Goal: Task Accomplishment & Management: Complete application form

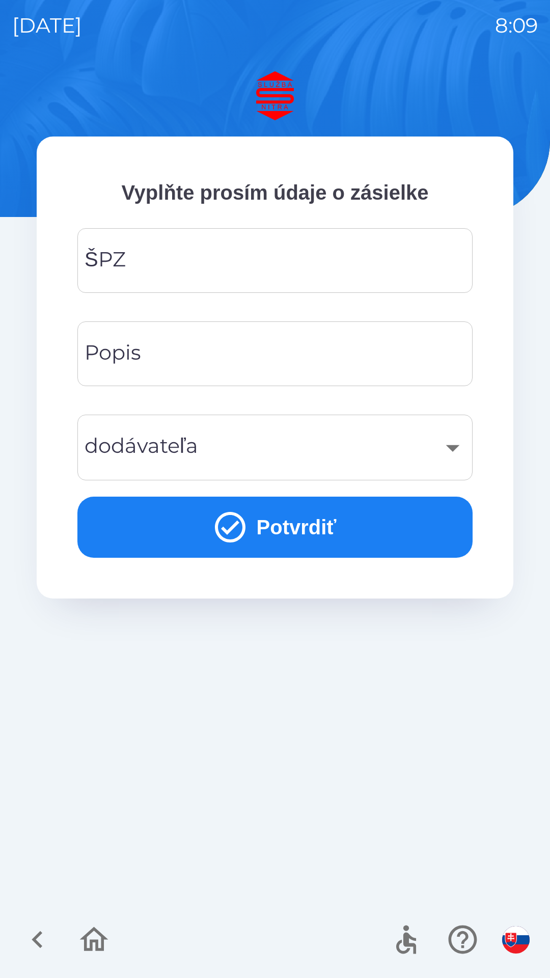
click at [135, 270] on input "ŠPZ" at bounding box center [275, 260] width 371 height 40
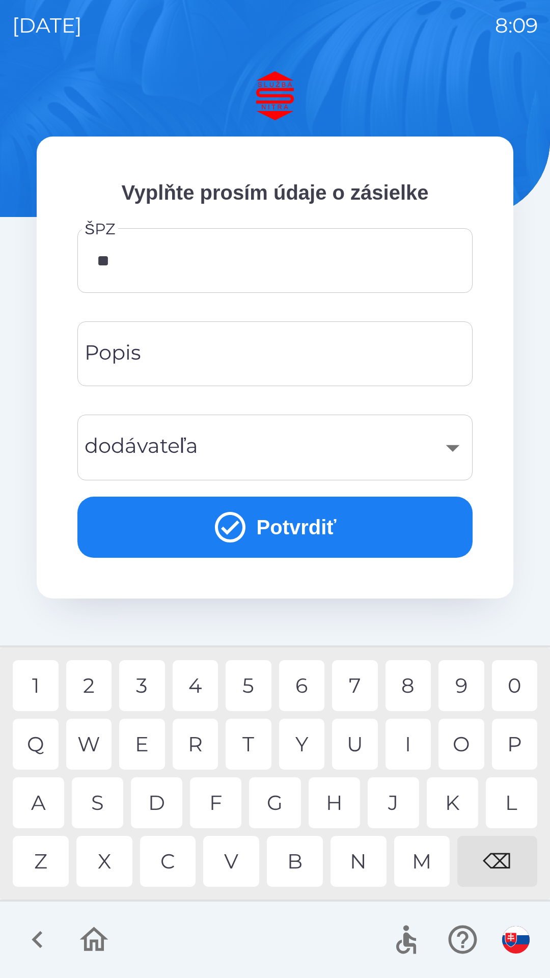
click at [203, 748] on div "R" at bounding box center [196, 744] width 46 height 51
click at [198, 686] on div "4" at bounding box center [196, 685] width 46 height 51
click at [521, 683] on div "0" at bounding box center [515, 685] width 46 height 51
type input "*******"
click at [119, 361] on div "Popis Popis" at bounding box center [274, 353] width 395 height 65
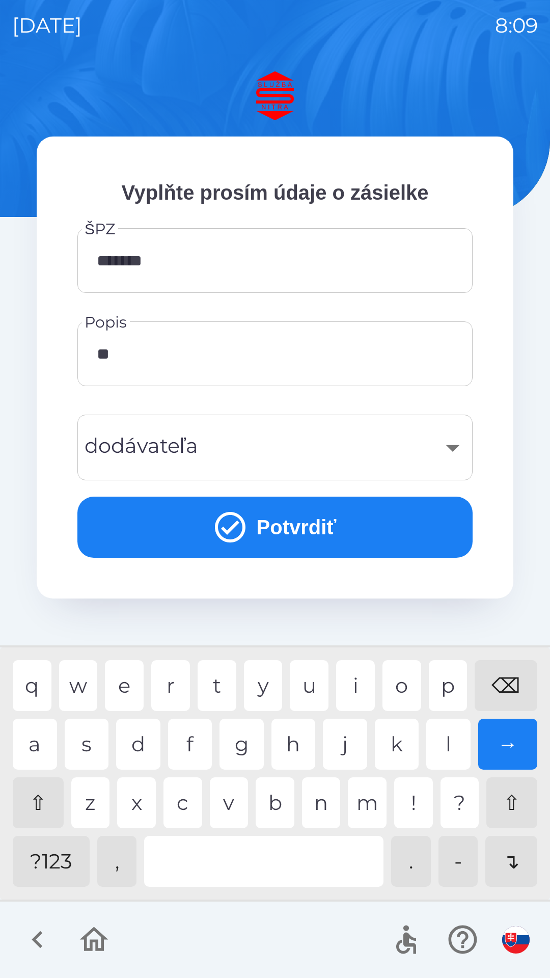
click at [230, 801] on div "v" at bounding box center [229, 802] width 39 height 51
click at [144, 703] on div "q w e r t y u i o p ⌫" at bounding box center [275, 685] width 525 height 51
click at [216, 859] on div at bounding box center [263, 861] width 239 height 51
click at [145, 364] on input "**" at bounding box center [275, 354] width 371 height 40
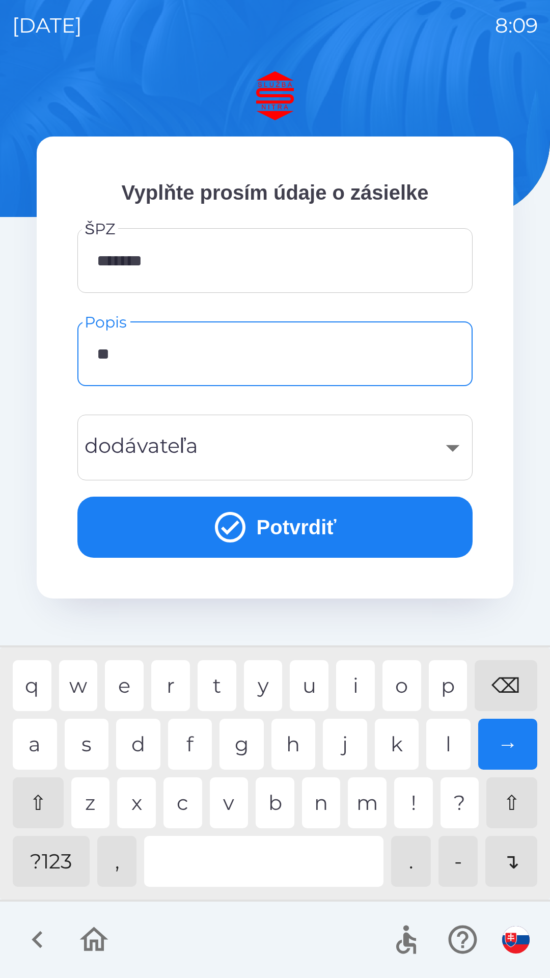
click at [507, 674] on div "⌫" at bounding box center [506, 685] width 63 height 51
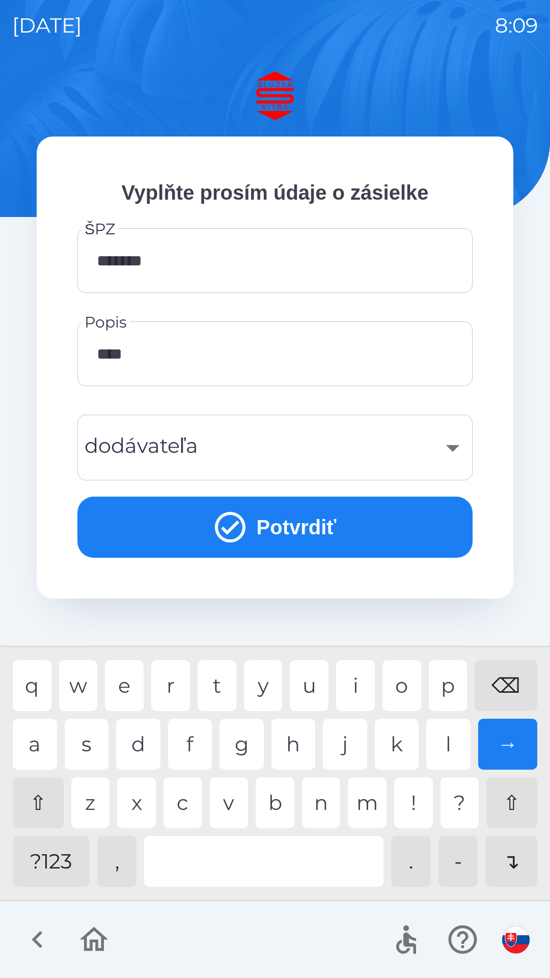
click at [287, 848] on div at bounding box center [263, 861] width 239 height 51
click at [449, 687] on div "p" at bounding box center [448, 685] width 39 height 51
click at [441, 746] on div "l" at bounding box center [448, 744] width 44 height 51
click at [220, 680] on div "t" at bounding box center [217, 685] width 39 height 51
type input "**********"
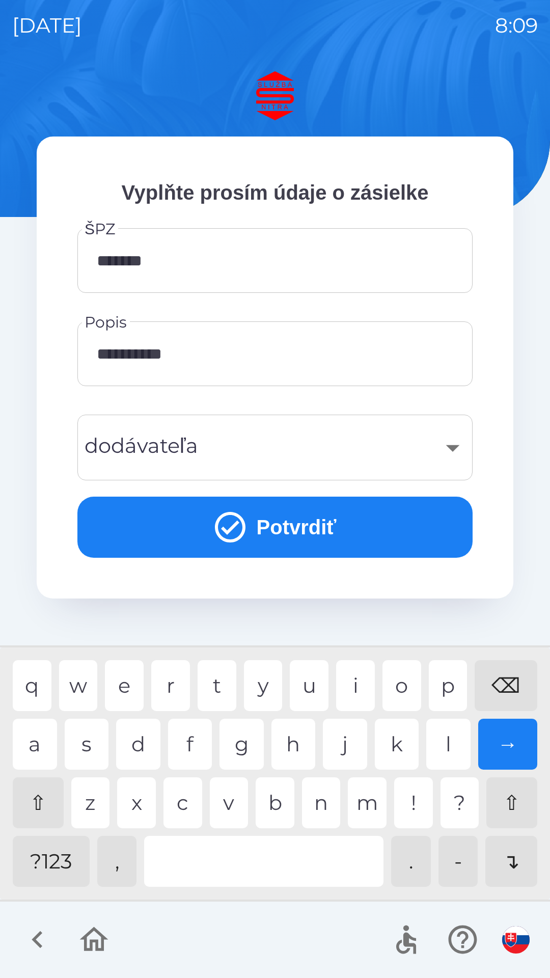
click at [259, 691] on div "y" at bounding box center [263, 685] width 39 height 51
click at [137, 458] on div "​" at bounding box center [275, 447] width 371 height 41
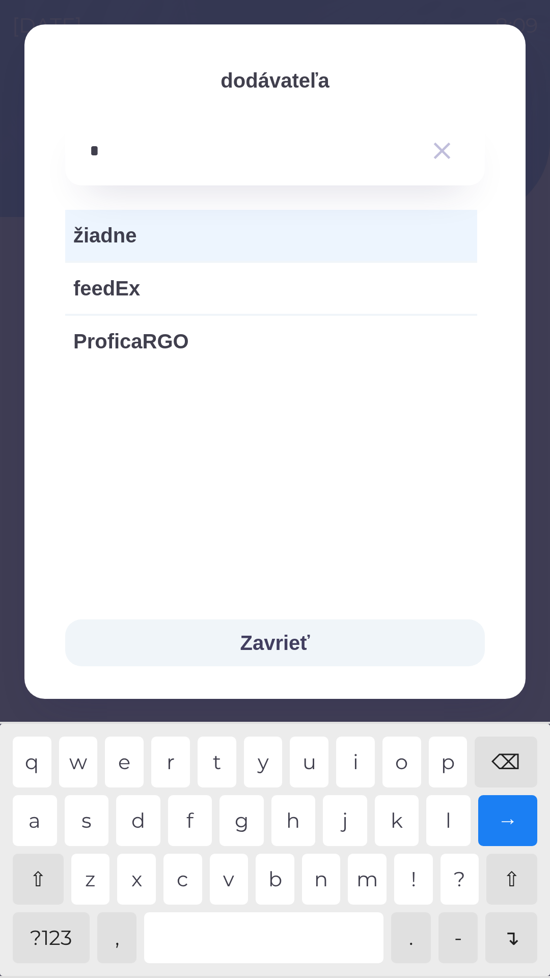
click at [191, 818] on div "f" at bounding box center [190, 820] width 44 height 51
click at [146, 871] on div "x" at bounding box center [136, 879] width 39 height 51
click at [505, 770] on div "⌫" at bounding box center [506, 762] width 63 height 51
type input "*"
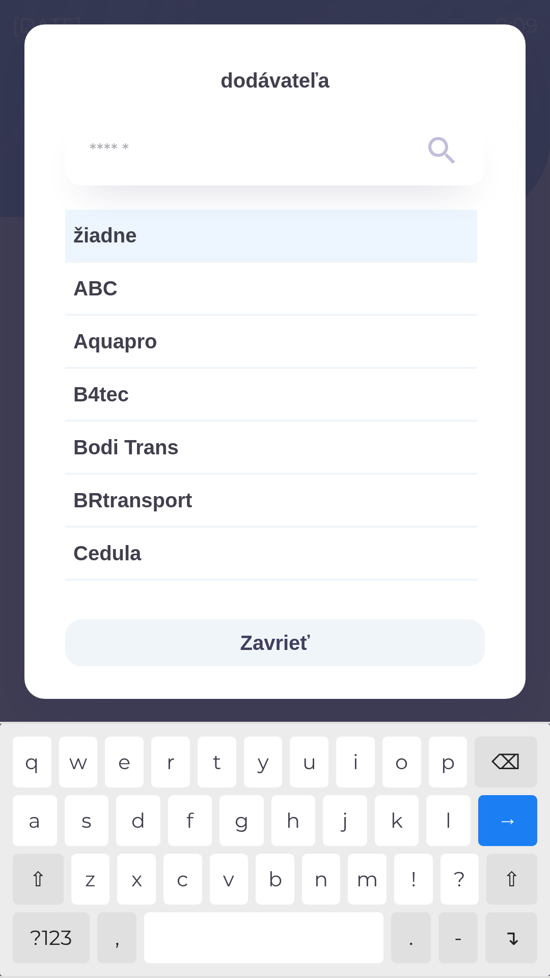
click at [507, 770] on div "⌫" at bounding box center [506, 762] width 63 height 51
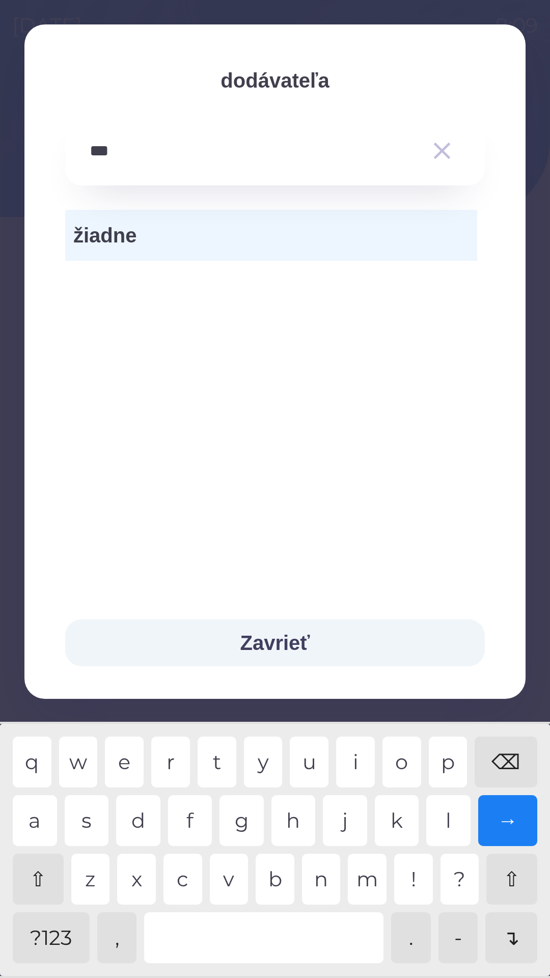
click at [222, 769] on div "t" at bounding box center [217, 762] width 39 height 51
click at [513, 757] on div "⌫" at bounding box center [506, 762] width 63 height 51
type input "*"
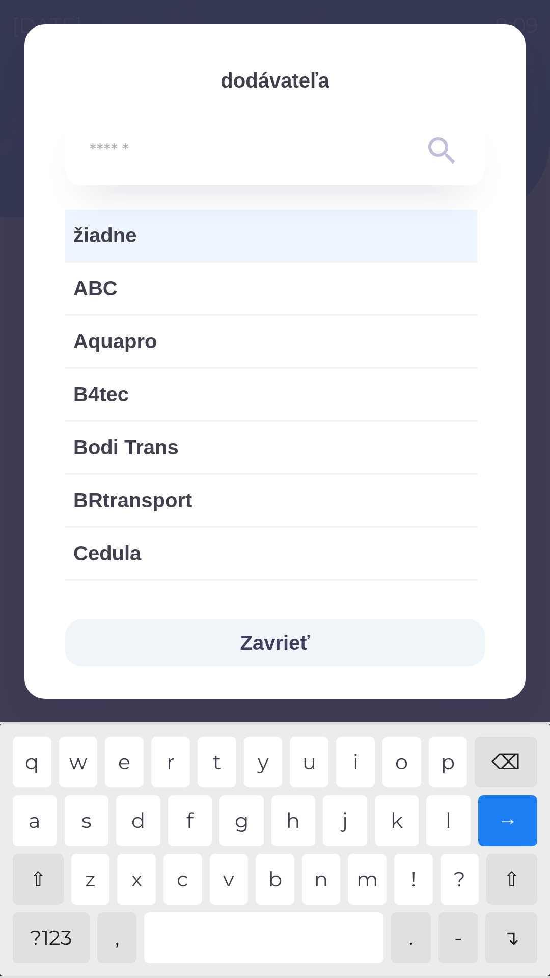
click at [500, 761] on div "⌫" at bounding box center [506, 762] width 63 height 51
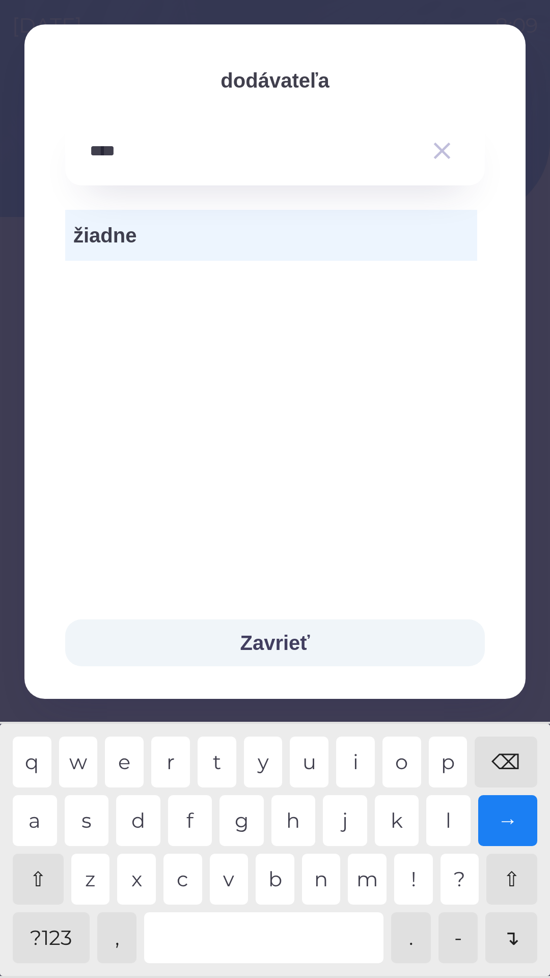
click at [126, 760] on div "e" at bounding box center [124, 762] width 39 height 51
type input "*****"
click at [141, 869] on div "x" at bounding box center [136, 879] width 39 height 51
click at [240, 643] on button "Zavrieť" at bounding box center [275, 642] width 420 height 47
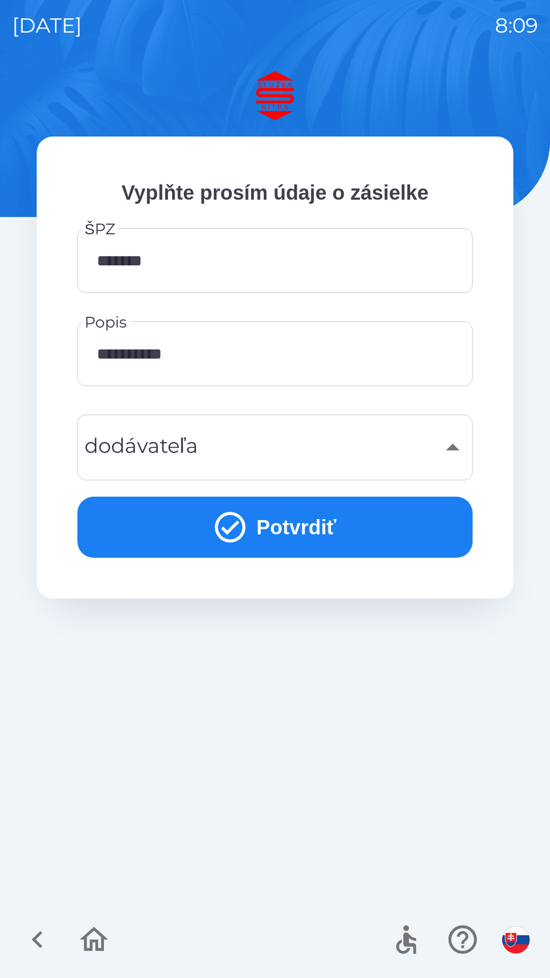
click at [226, 527] on icon "submit" at bounding box center [230, 527] width 37 height 37
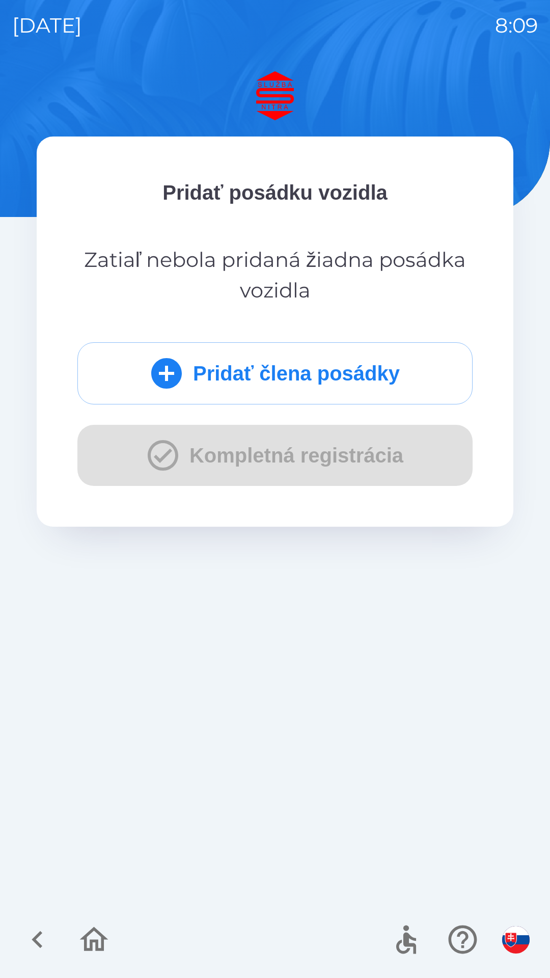
click at [210, 372] on button "Pridať člena posádky" at bounding box center [274, 373] width 395 height 62
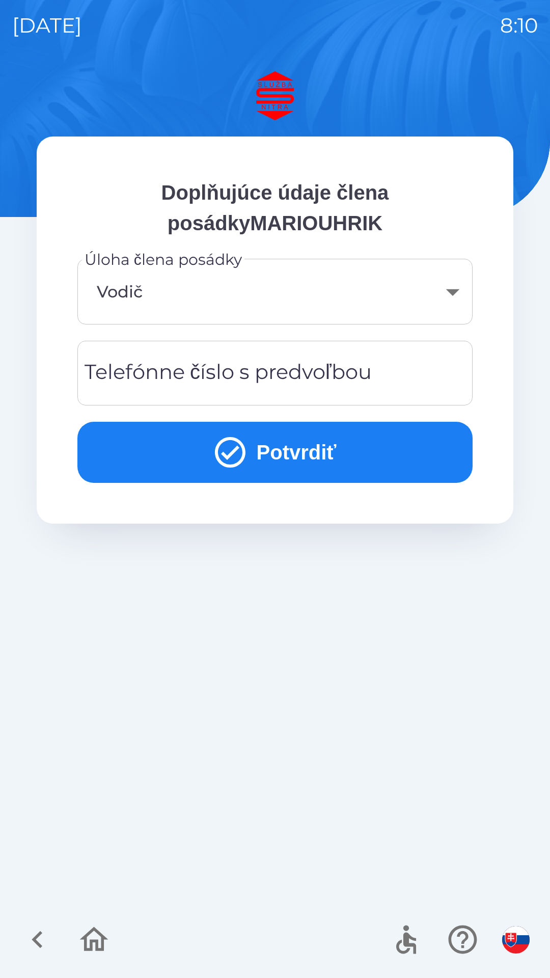
click at [142, 362] on div "Telefónne číslo s predvoľbou Telefónne číslo s predvoľbou" at bounding box center [274, 373] width 395 height 65
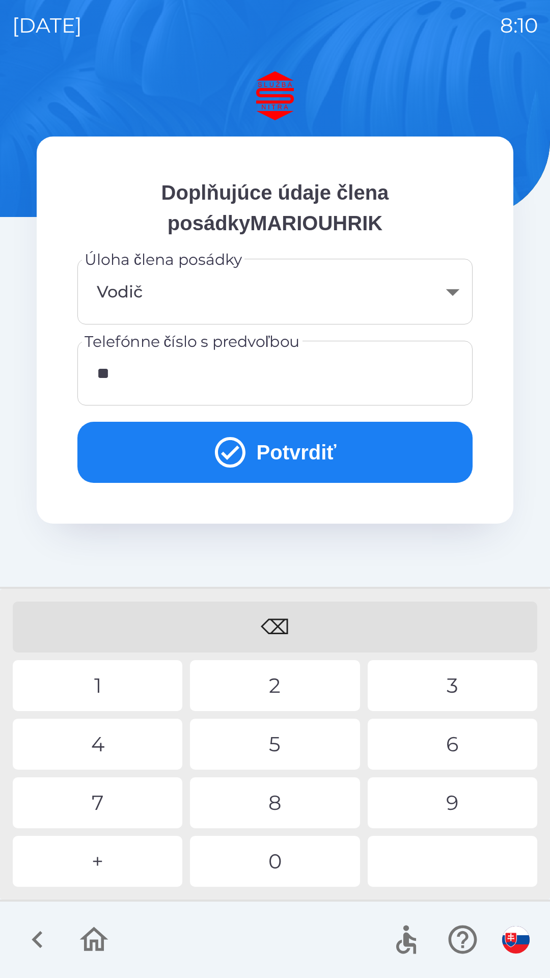
click at [120, 740] on div "4" at bounding box center [98, 744] width 170 height 51
click at [429, 798] on div "9" at bounding box center [453, 802] width 170 height 51
click at [281, 744] on div "5" at bounding box center [275, 744] width 170 height 51
click at [280, 692] on div "2" at bounding box center [275, 685] width 170 height 51
click at [439, 684] on div "3" at bounding box center [453, 685] width 170 height 51
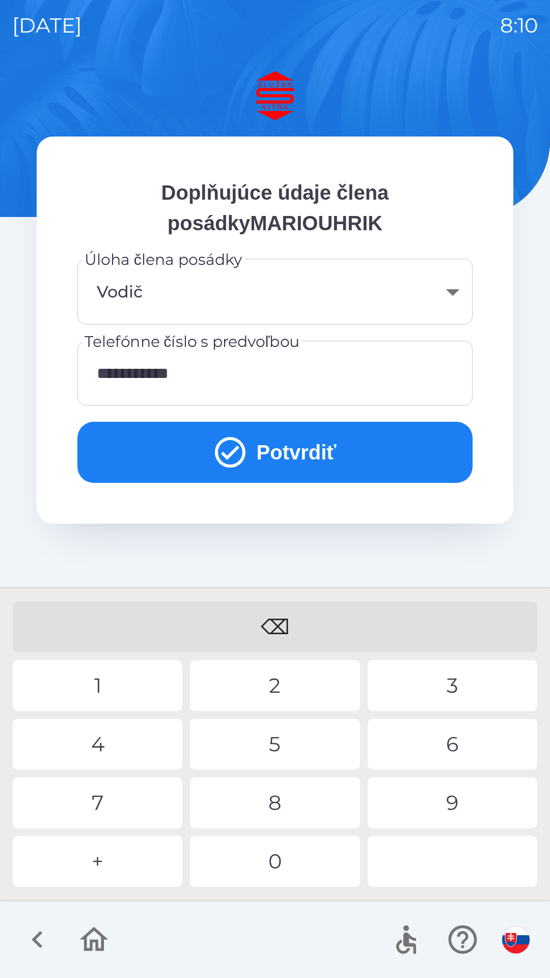
click at [132, 795] on div "7" at bounding box center [98, 802] width 170 height 51
click at [245, 844] on div "0" at bounding box center [275, 861] width 170 height 51
click at [256, 858] on div "0" at bounding box center [275, 861] width 170 height 51
click at [225, 445] on icon "submit" at bounding box center [230, 452] width 37 height 37
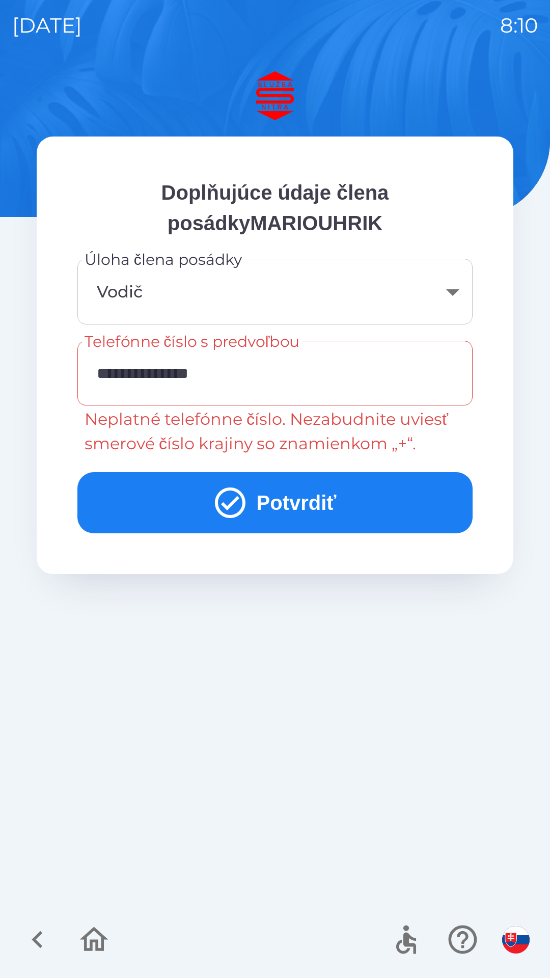
click at [252, 373] on input "**********" at bounding box center [275, 373] width 371 height 40
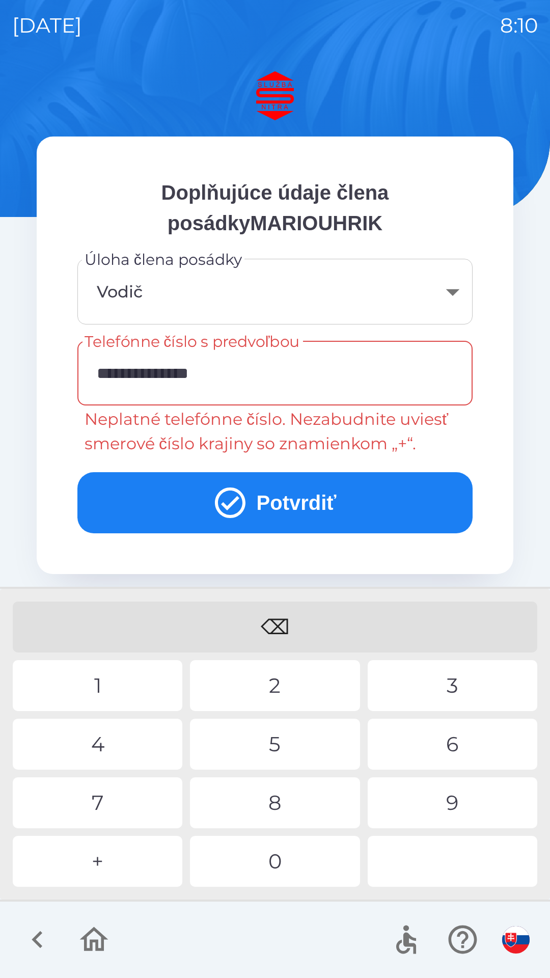
type input "**********"
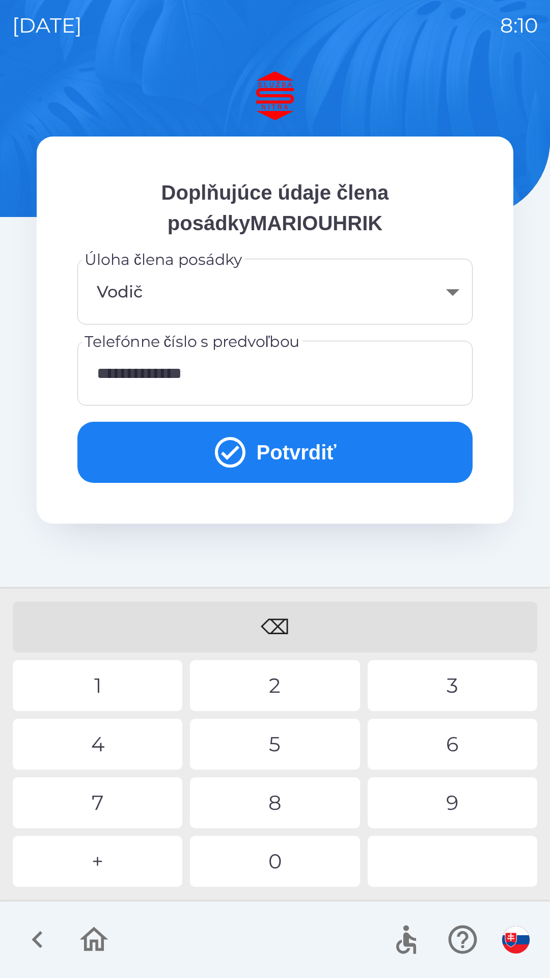
click at [261, 458] on button "Potvrdiť" at bounding box center [274, 452] width 395 height 61
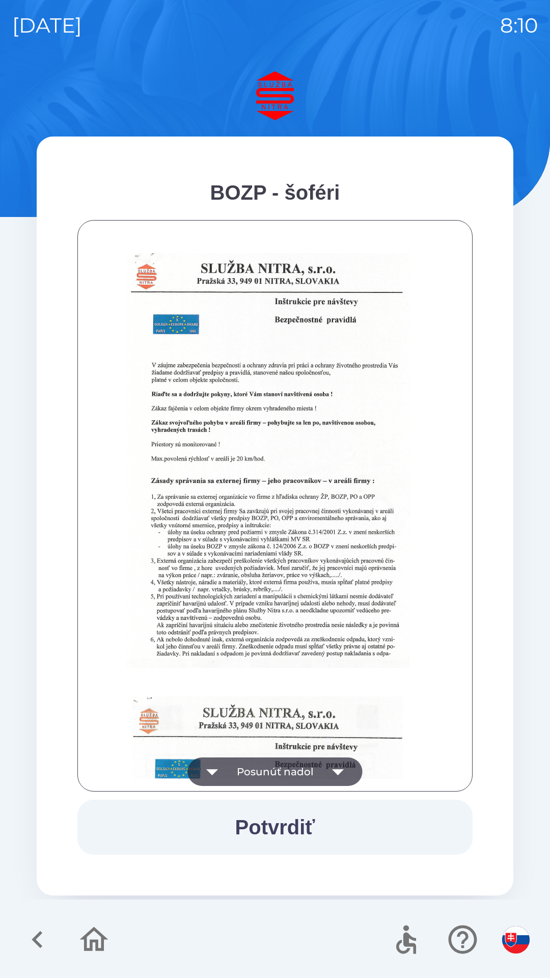
click at [309, 776] on button "Posunúť nadol" at bounding box center [275, 771] width 175 height 29
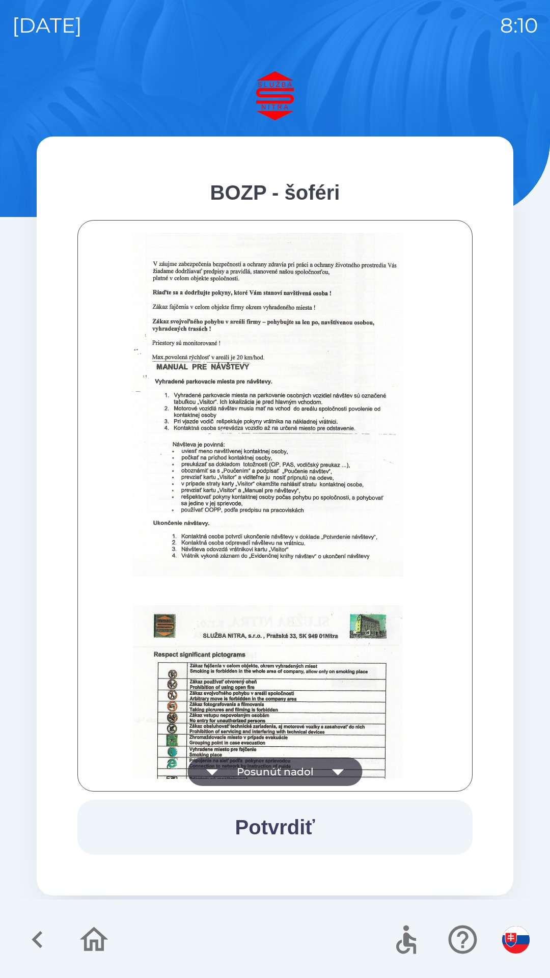
click at [318, 766] on button "Posunúť nadol" at bounding box center [275, 771] width 175 height 29
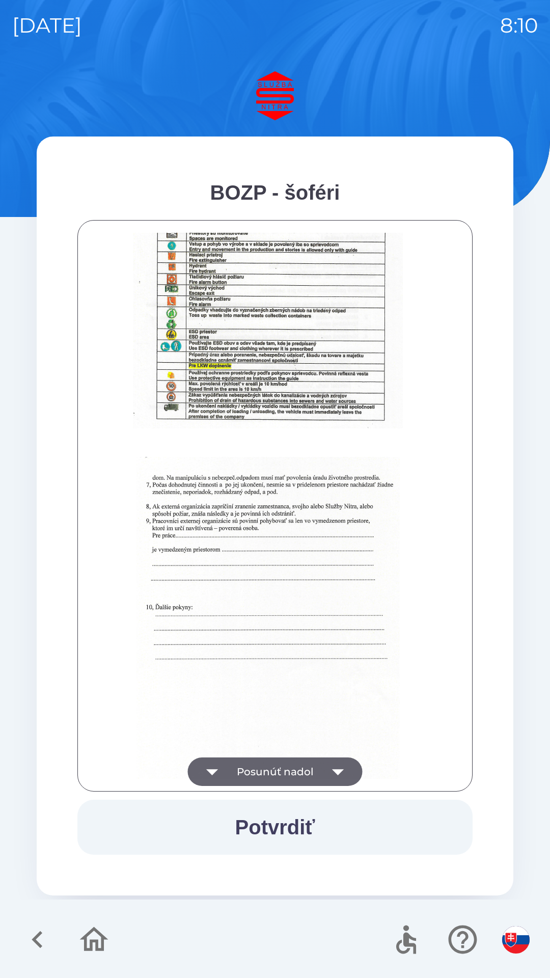
click at [311, 779] on button "Posunúť nadol" at bounding box center [275, 771] width 175 height 29
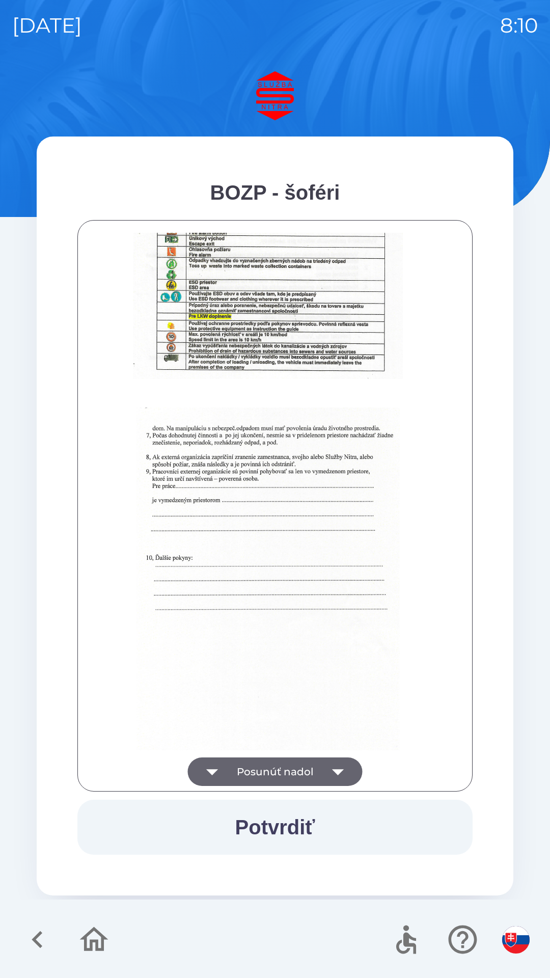
click at [308, 783] on div "Posunúť nadol" at bounding box center [274, 506] width 395 height 572
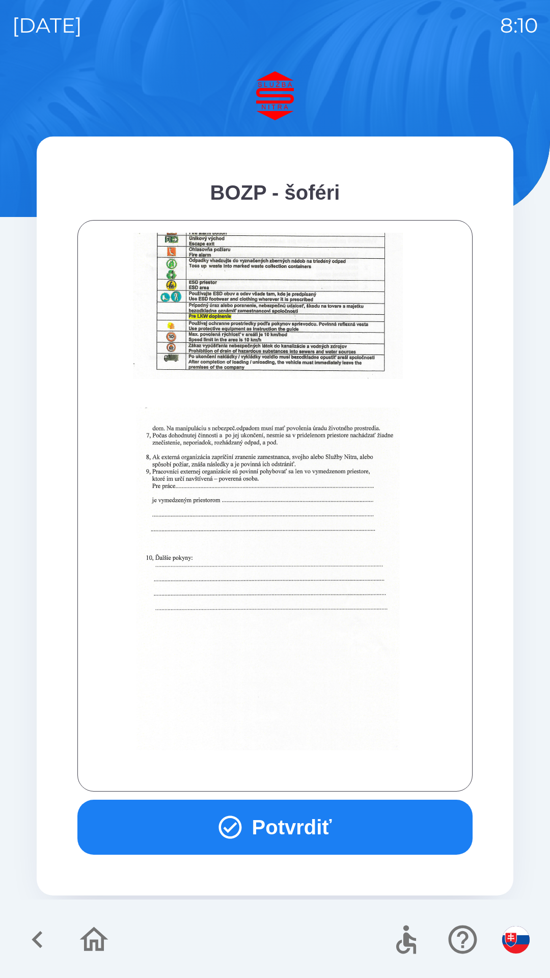
click at [314, 777] on div at bounding box center [275, 506] width 370 height 546
click at [307, 826] on button "Potvrdiť" at bounding box center [274, 827] width 395 height 55
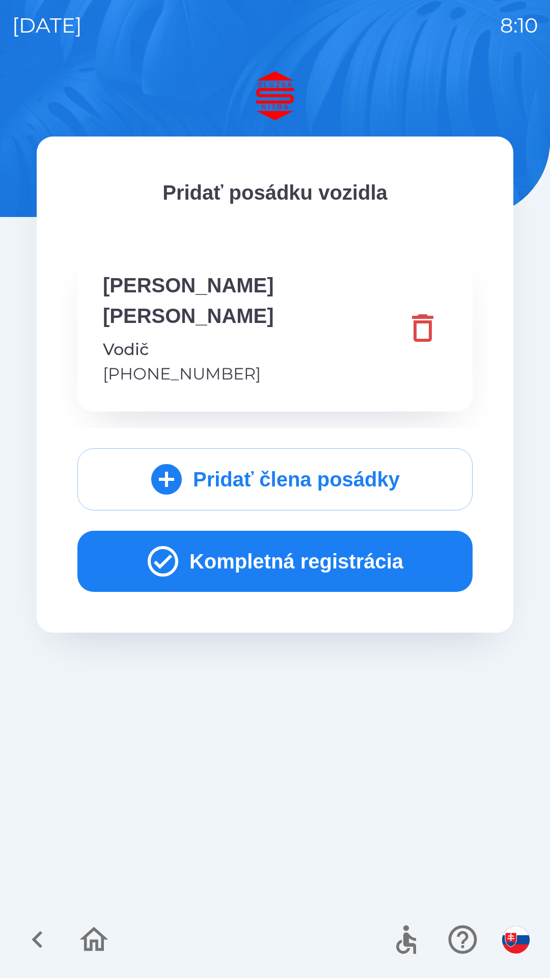
click at [321, 531] on button "Kompletná registrácia" at bounding box center [274, 561] width 395 height 61
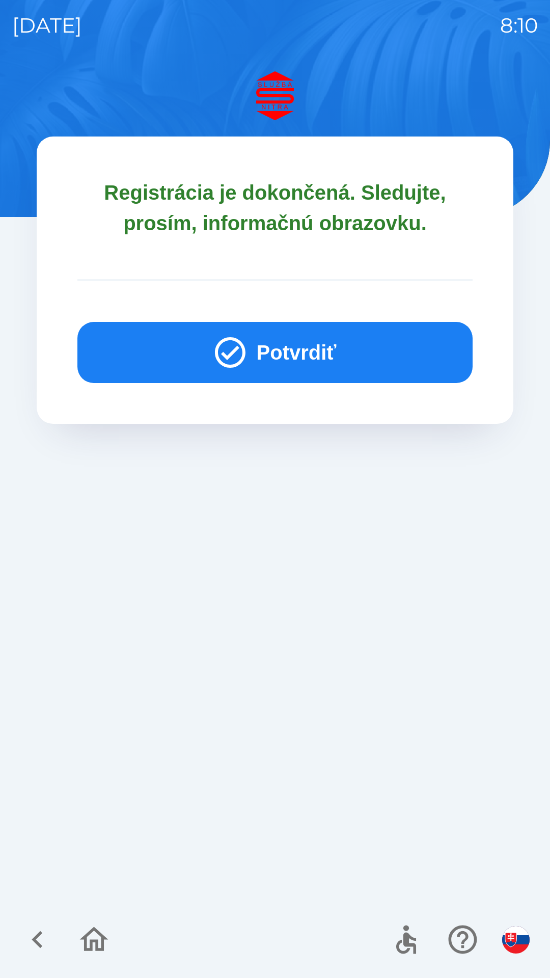
click at [334, 352] on button "Potvrdiť" at bounding box center [274, 352] width 395 height 61
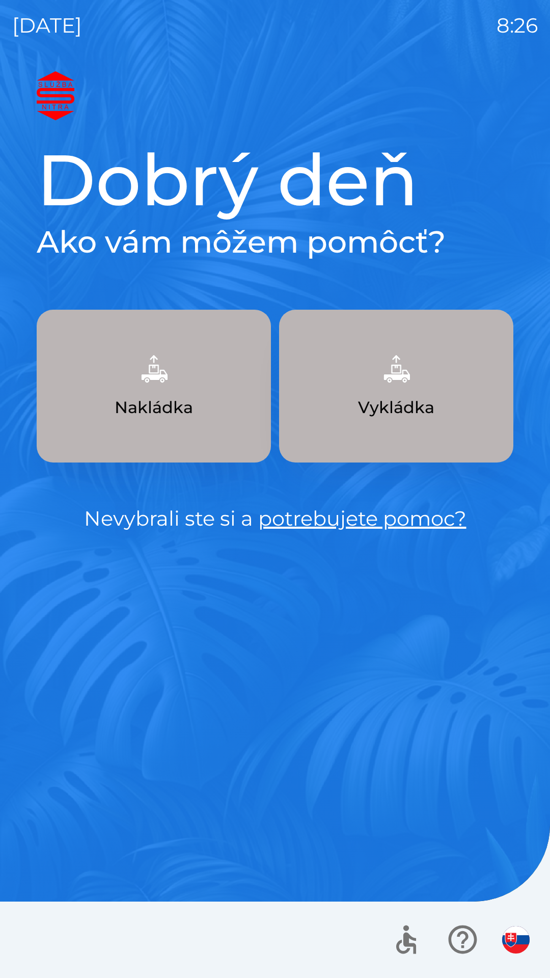
click at [164, 400] on p "Nakládka" at bounding box center [154, 407] width 78 height 24
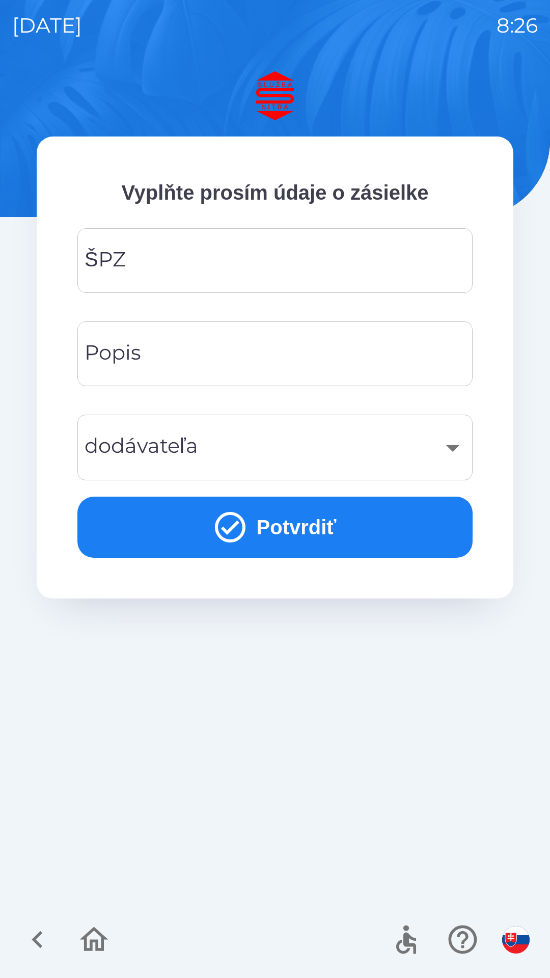
click at [294, 269] on input "ŠPZ" at bounding box center [275, 260] width 371 height 40
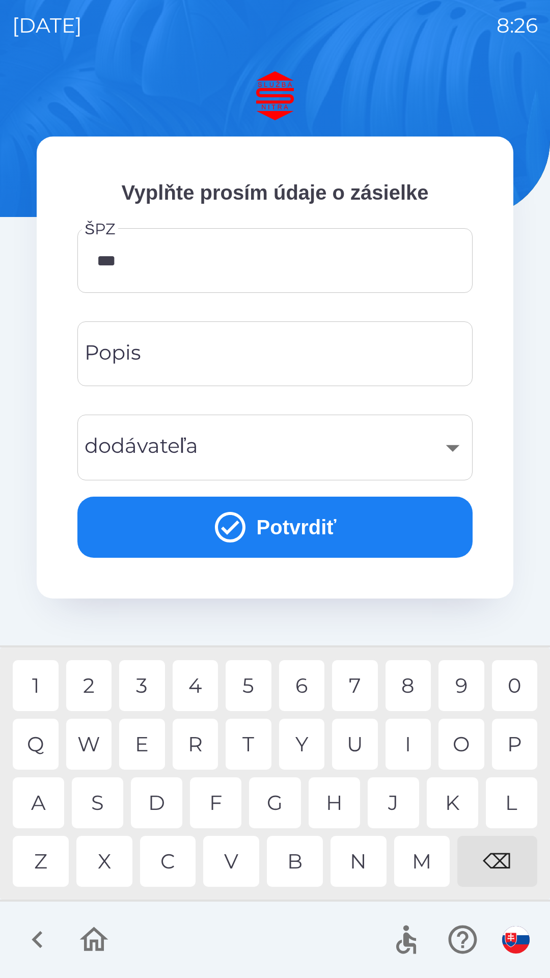
click at [415, 687] on div "8" at bounding box center [409, 685] width 46 height 51
click at [47, 679] on div "1" at bounding box center [36, 685] width 46 height 51
click at [429, 858] on div "M" at bounding box center [422, 861] width 56 height 51
type input "*******"
click at [423, 867] on div "M" at bounding box center [422, 861] width 56 height 51
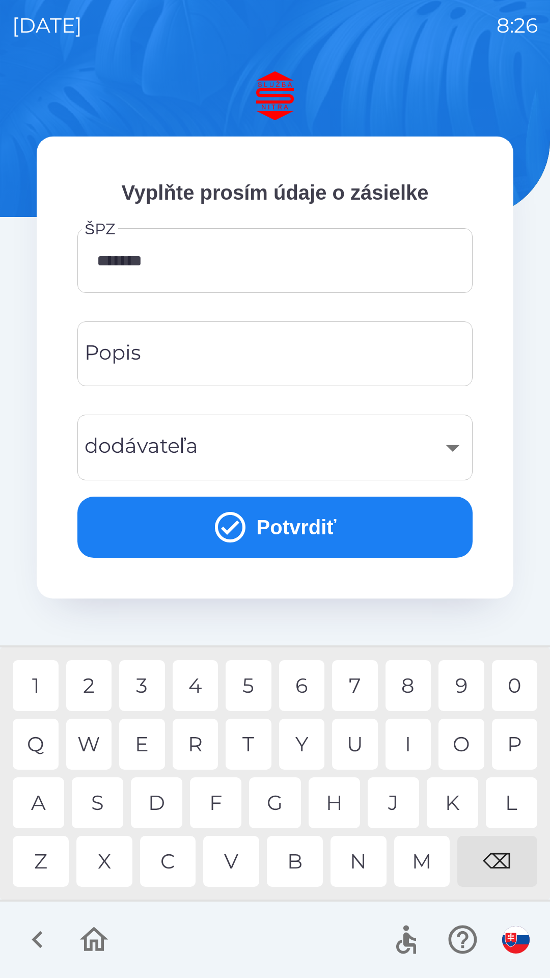
click at [279, 353] on input "Popis" at bounding box center [275, 354] width 371 height 40
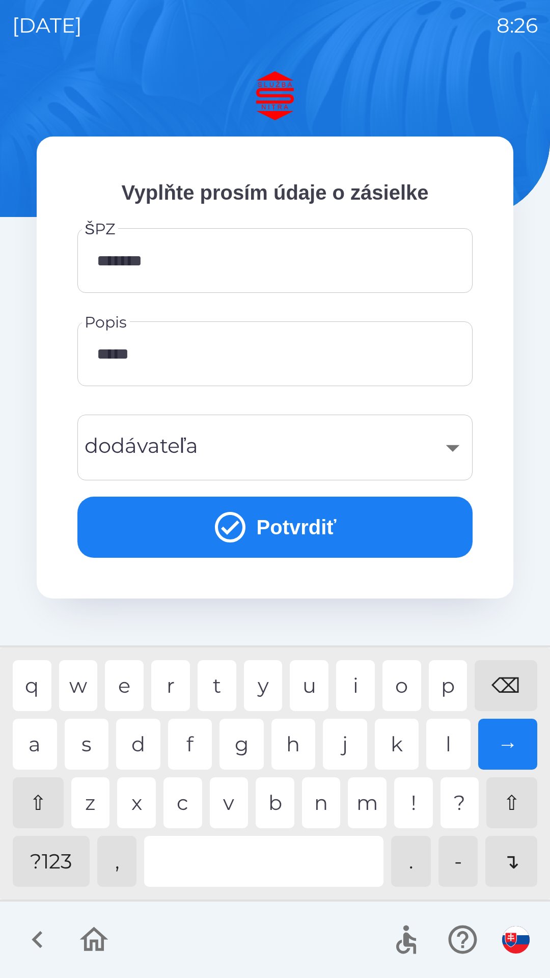
click at [336, 811] on div "n" at bounding box center [321, 802] width 39 height 51
type input "******"
click at [272, 685] on div "y" at bounding box center [263, 685] width 39 height 51
click at [368, 524] on button "Potvrdiť" at bounding box center [274, 527] width 395 height 61
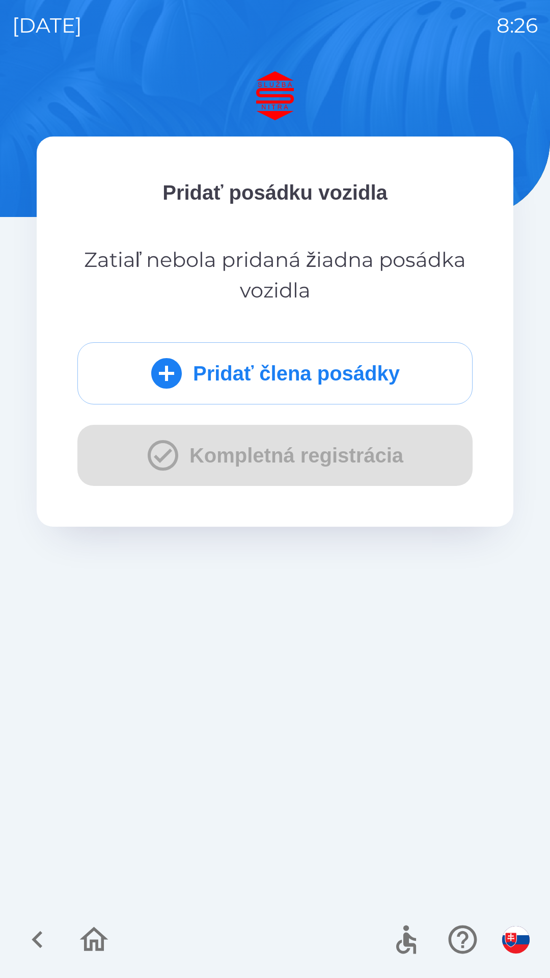
click at [146, 449] on div "Pridať člena posádky Kompletná registrácia" at bounding box center [274, 414] width 395 height 144
click at [170, 371] on icon "submit" at bounding box center [166, 373] width 31 height 31
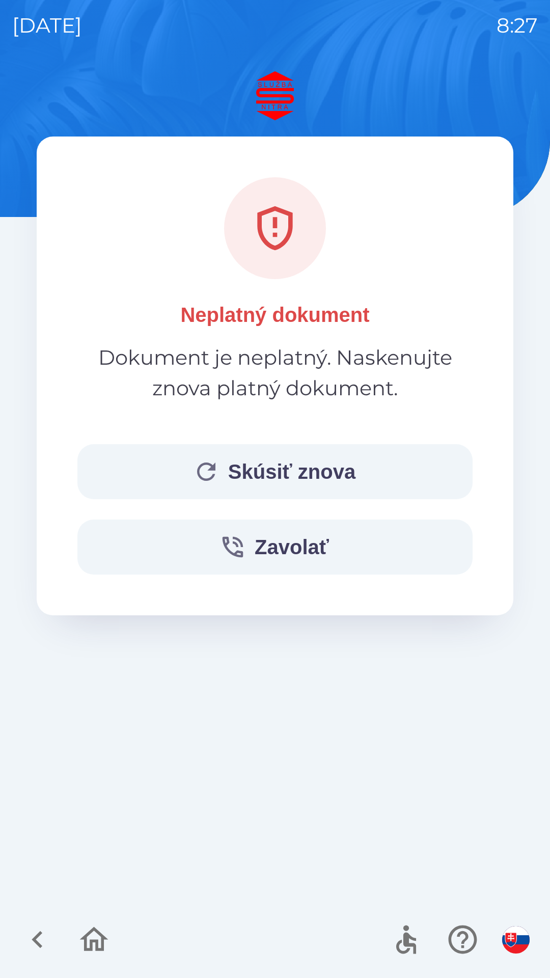
click at [292, 463] on button "Skúsiť znova" at bounding box center [274, 471] width 395 height 55
click at [292, 537] on button "Zavolať" at bounding box center [274, 547] width 395 height 55
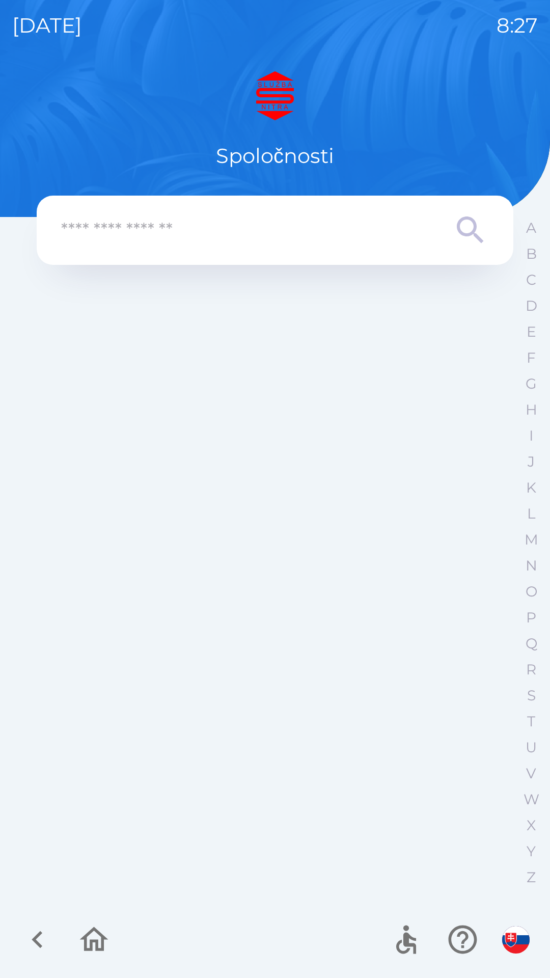
click at [58, 945] on button "button" at bounding box center [37, 939] width 42 height 42
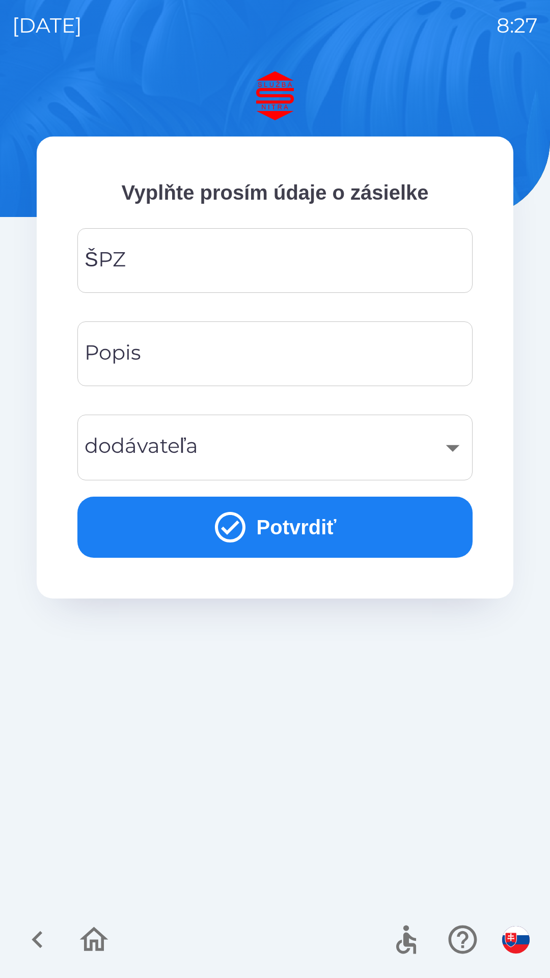
click at [39, 935] on icon "button" at bounding box center [37, 939] width 11 height 17
